Goal: Task Accomplishment & Management: Manage account settings

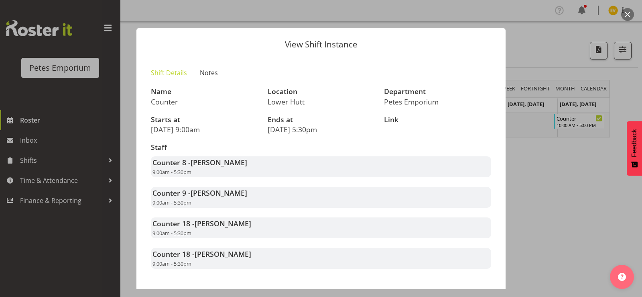
click at [205, 65] on link "Notes" at bounding box center [208, 73] width 31 height 16
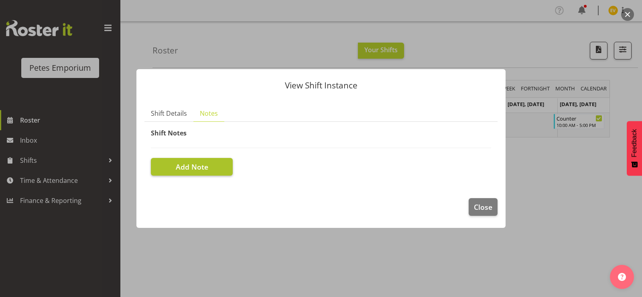
click at [211, 168] on button "Add Note" at bounding box center [192, 167] width 82 height 18
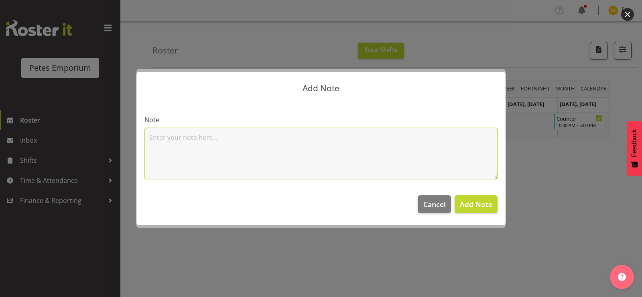
click at [273, 159] on textarea at bounding box center [320, 153] width 353 height 51
click at [211, 134] on textarea "Leaving early, Sleep appt" at bounding box center [320, 153] width 353 height 51
click at [275, 142] on textarea "Leaving early, Sleep/CPAP appt" at bounding box center [320, 153] width 353 height 51
click at [298, 134] on textarea "Leaving early, Sleep/CPAP appt in Wellington." at bounding box center [320, 153] width 353 height 51
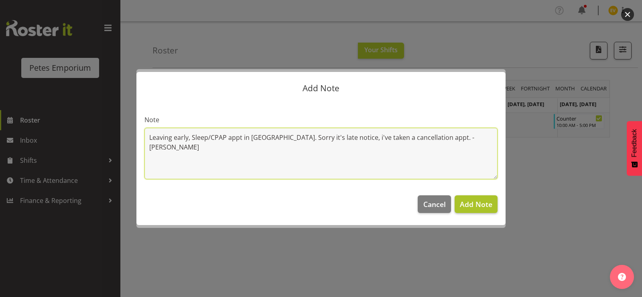
type textarea "Leaving early, Sleep/CPAP appt in Wellington. Sorry it's late notice, i've take…"
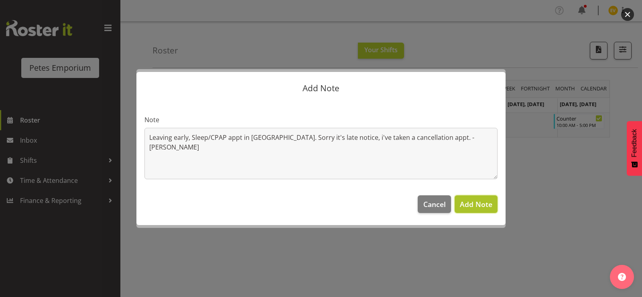
click at [470, 203] on span "Add Note" at bounding box center [476, 204] width 33 height 10
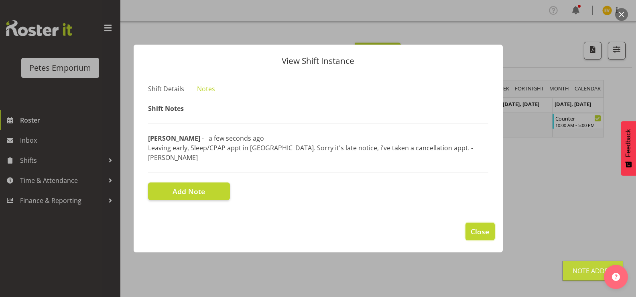
click at [478, 228] on span "Close" at bounding box center [480, 231] width 18 height 10
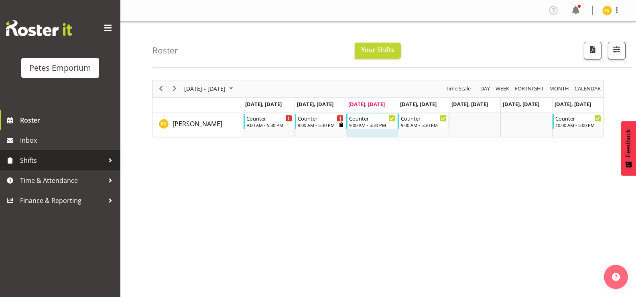
click at [79, 170] on link "Shifts" at bounding box center [60, 160] width 120 height 20
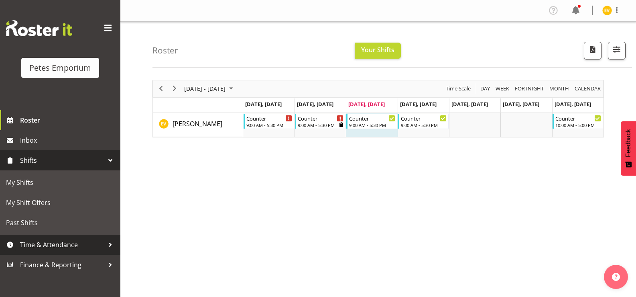
click at [68, 238] on span "Time & Attendance" at bounding box center [62, 244] width 84 height 12
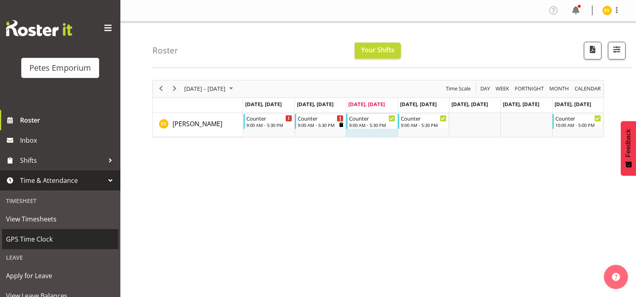
click at [75, 234] on span "GPS Time Clock" at bounding box center [60, 239] width 108 height 12
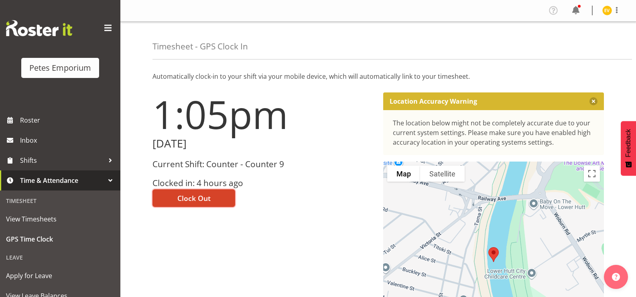
click at [219, 197] on button "Clock Out" at bounding box center [194, 198] width 83 height 18
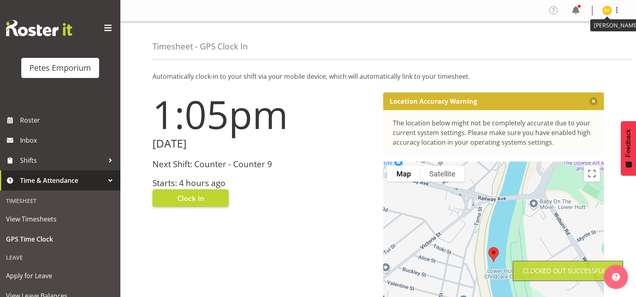
click at [610, 10] on img at bounding box center [607, 11] width 10 height 10
click at [589, 45] on link "Log Out" at bounding box center [583, 42] width 77 height 14
